Goal: Find specific page/section: Find specific page/section

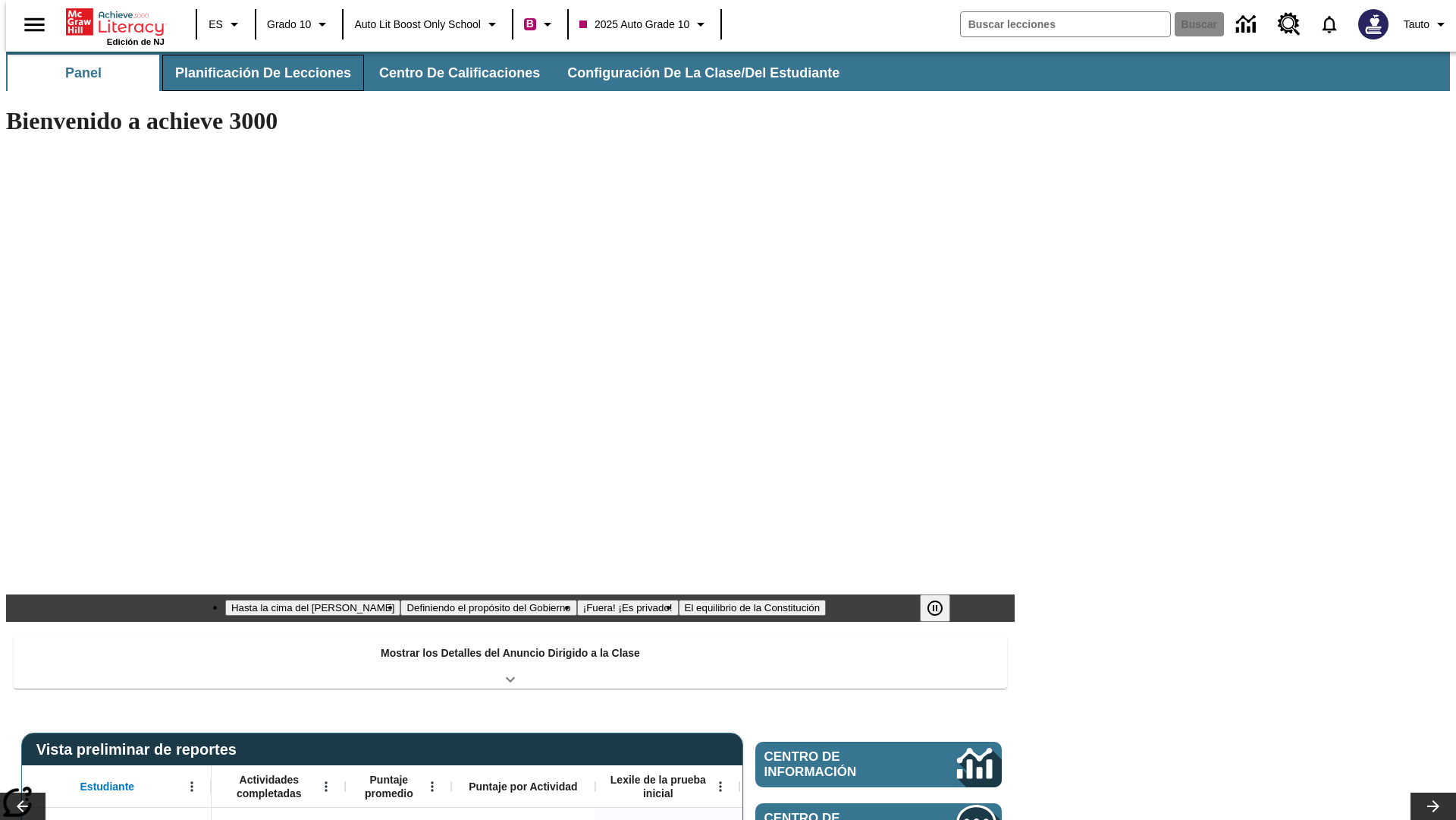
click at [254, 73] on span "Planificación de lecciones" at bounding box center [262, 74] width 176 height 18
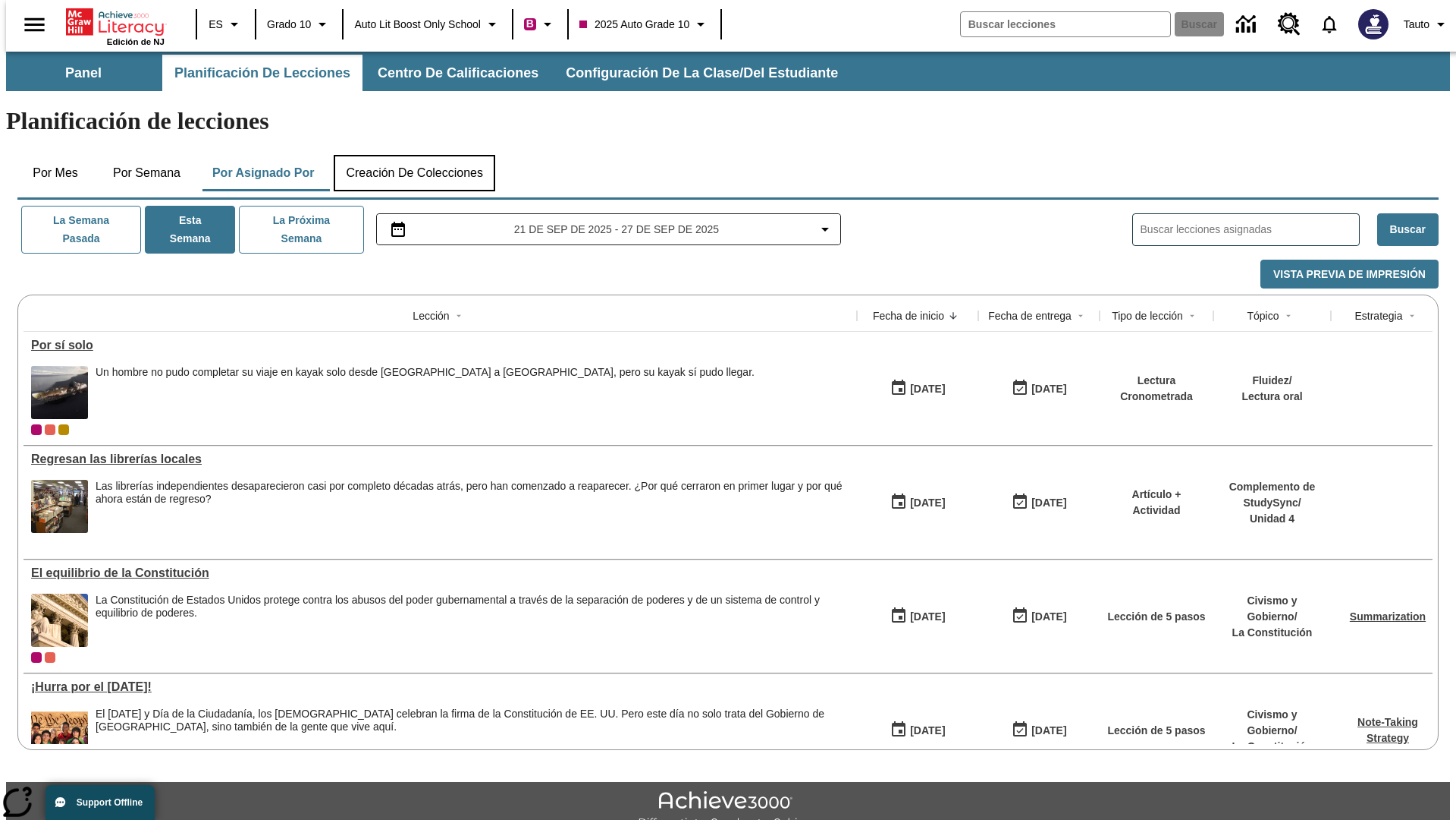
click at [414, 155] on button "Creación de colecciones" at bounding box center [415, 173] width 162 height 36
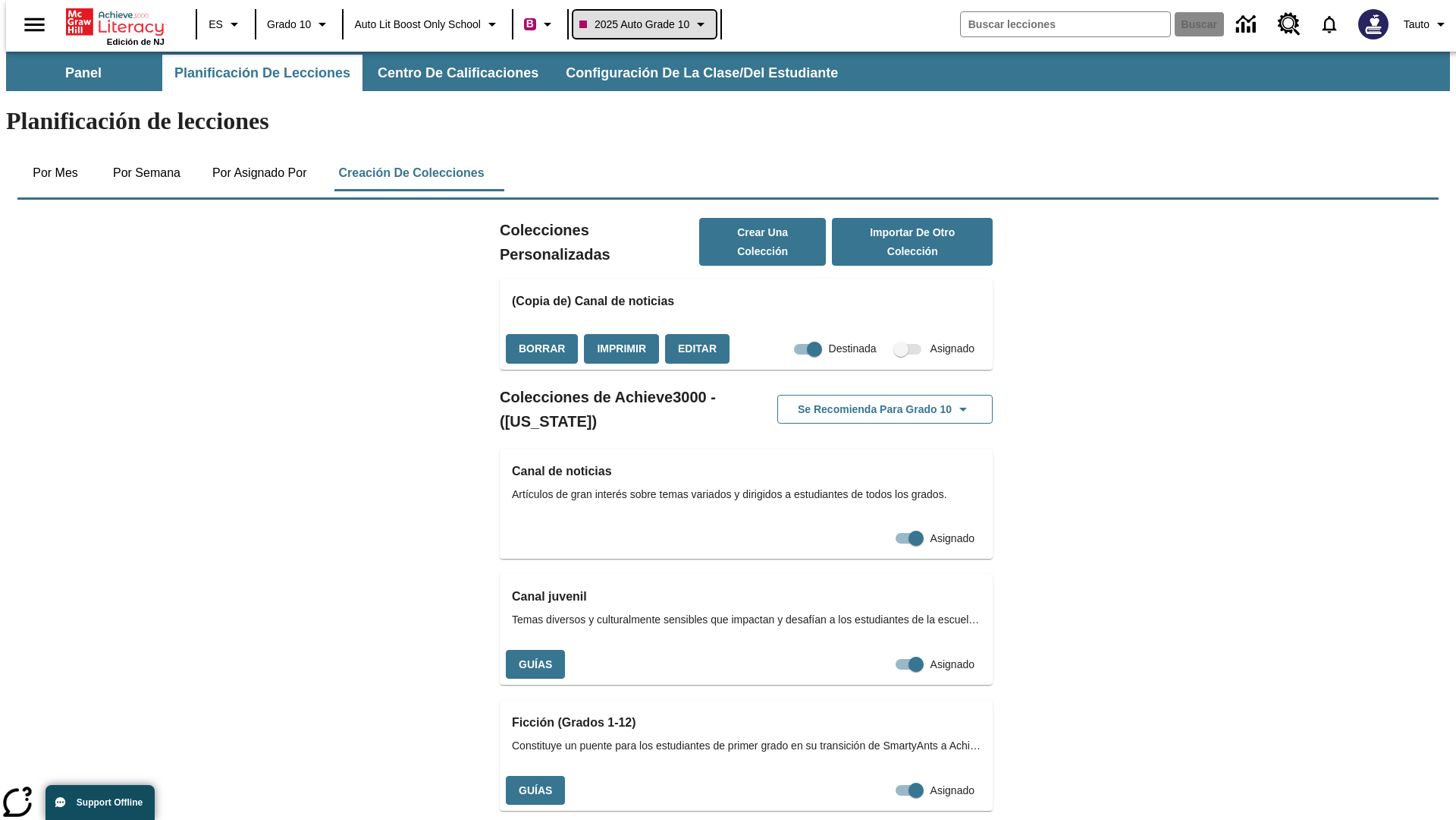
click at [649, 24] on span "2025 Auto Grade 10" at bounding box center [635, 25] width 110 height 16
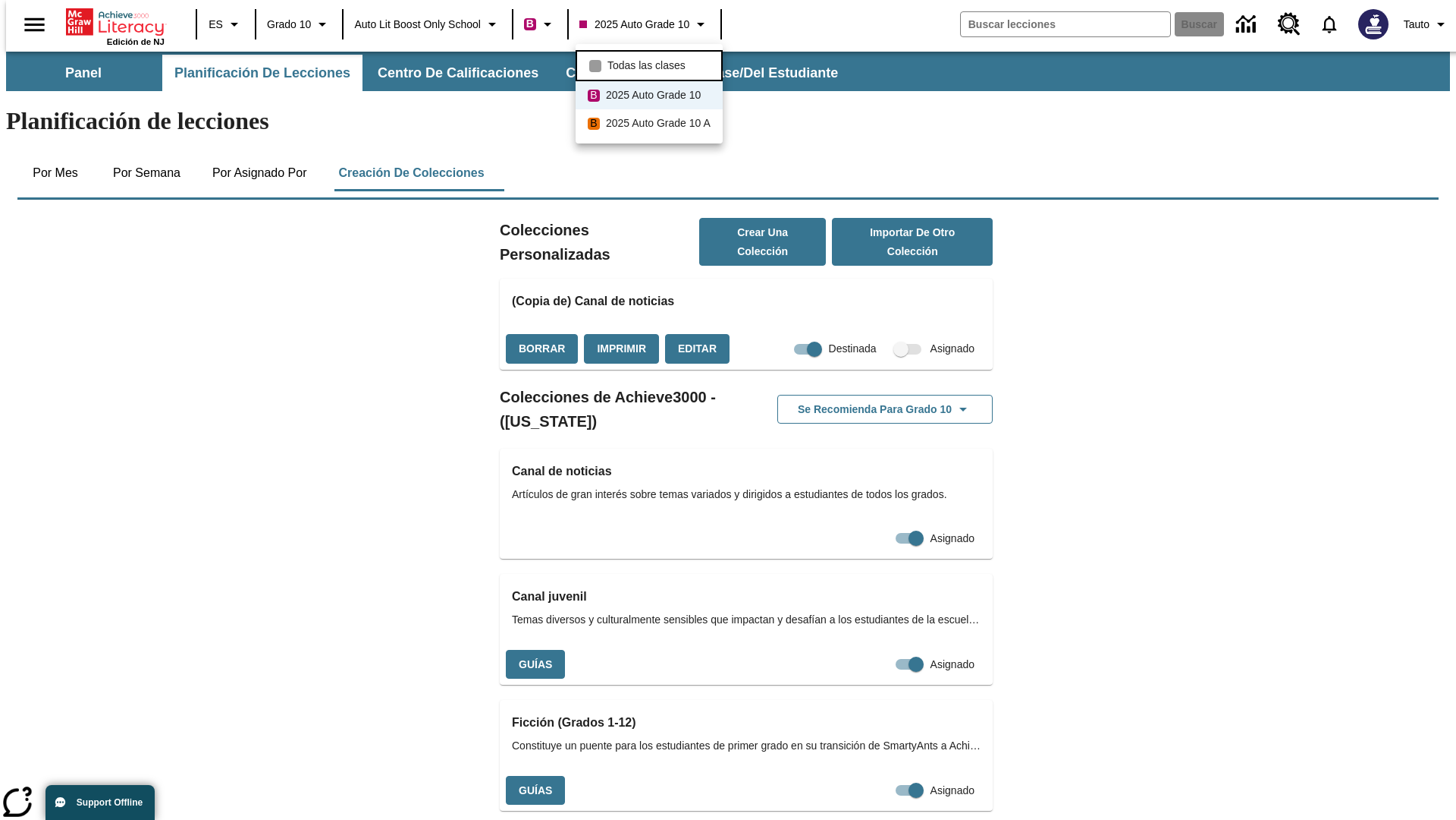
click at [652, 64] on span "Todas las clases" at bounding box center [646, 66] width 78 height 16
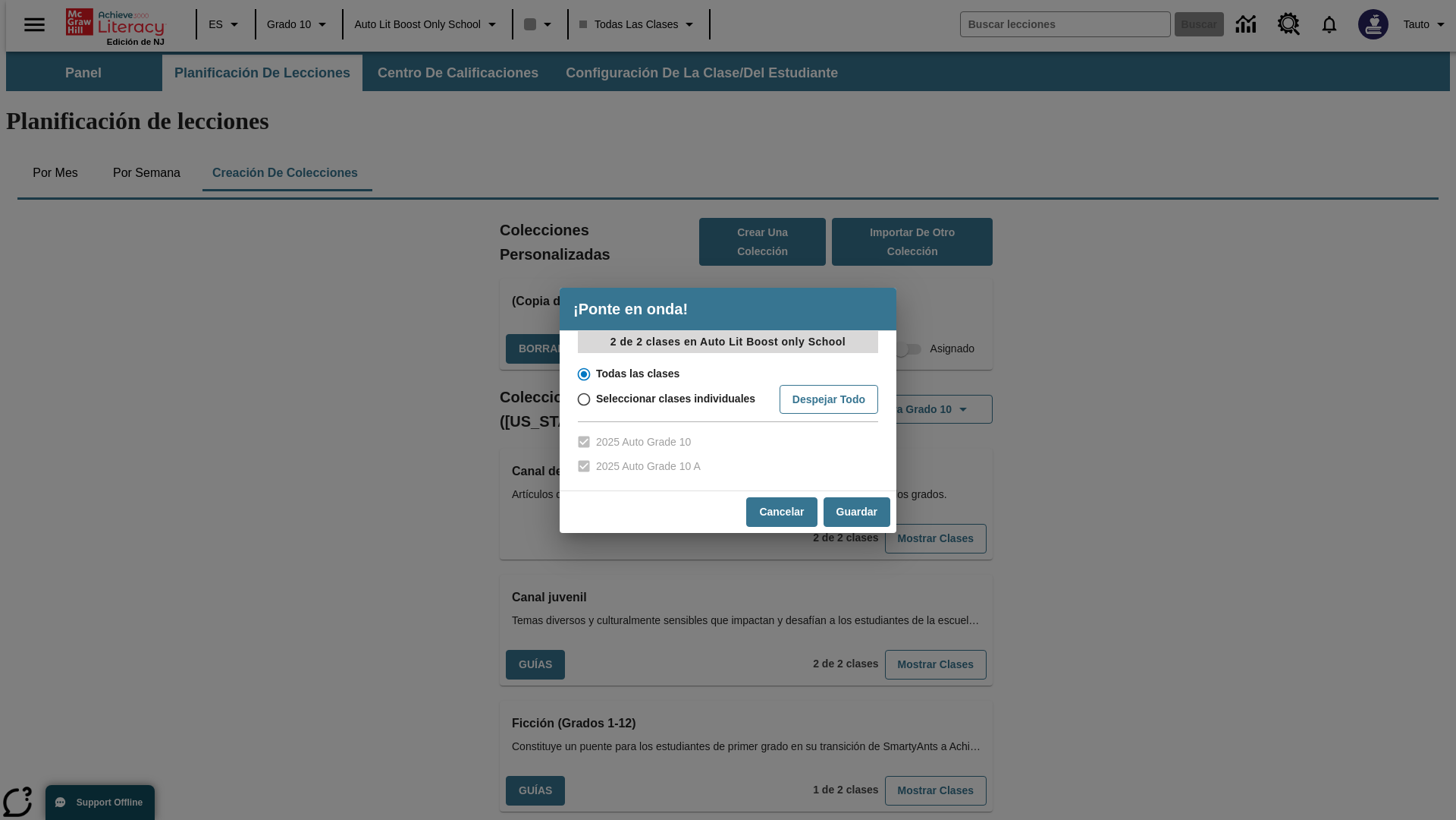
scroll to position [447, 0]
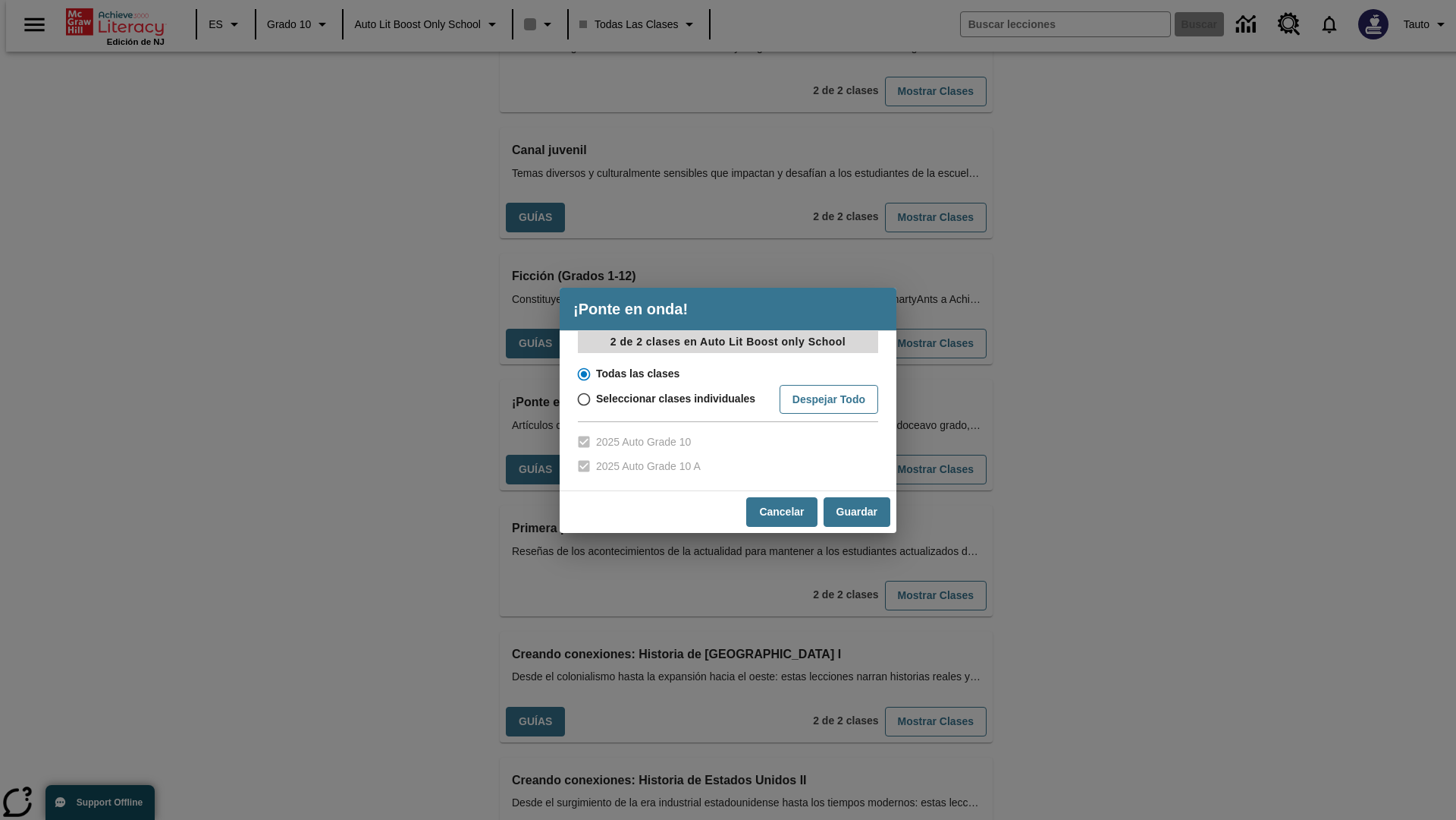
click at [582, 374] on input "Todas las clases" at bounding box center [582, 374] width 27 height 21
click at [781, 511] on button "Cancelar" at bounding box center [781, 512] width 70 height 30
click at [911, 455] on button "Mostrar Clases" at bounding box center [936, 469] width 102 height 30
